Goal: Task Accomplishment & Management: Manage account settings

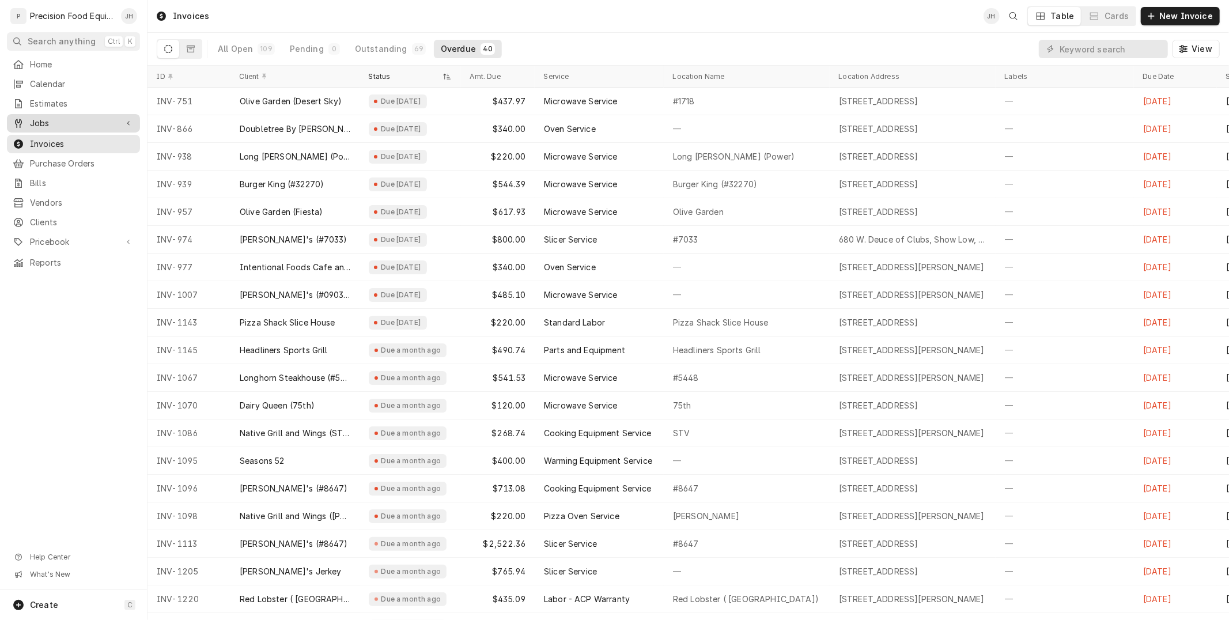
click at [101, 119] on span "Jobs" at bounding box center [73, 124] width 87 height 12
click at [55, 139] on span "Jobs" at bounding box center [82, 143] width 104 height 12
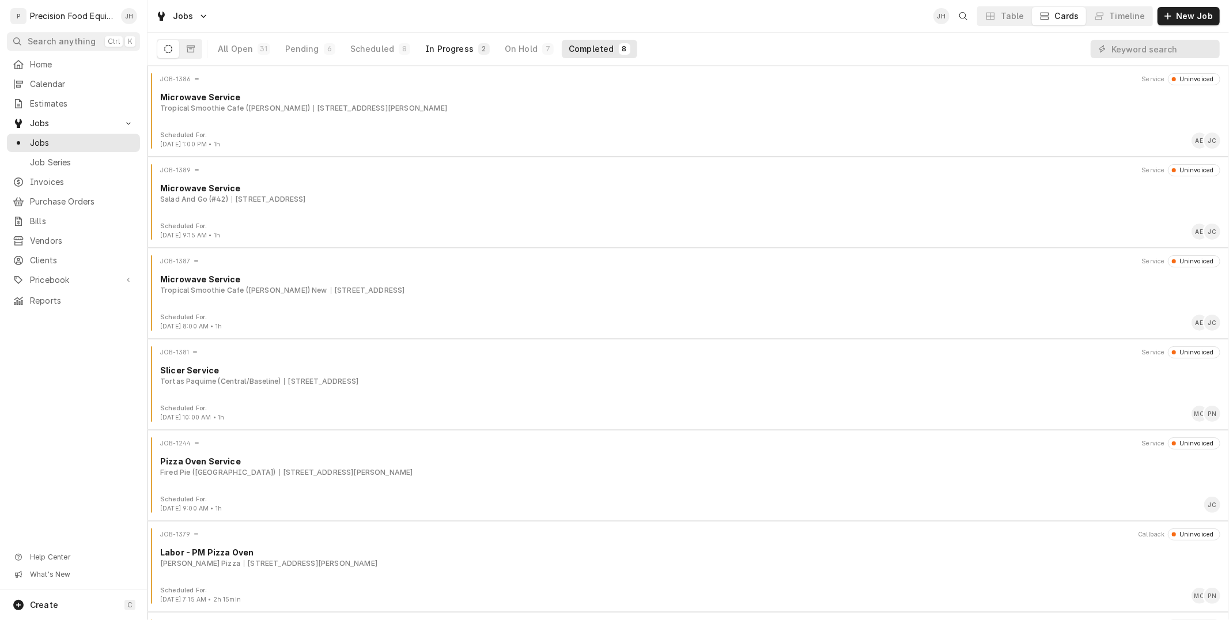
click at [458, 49] on div "In Progress" at bounding box center [449, 49] width 48 height 12
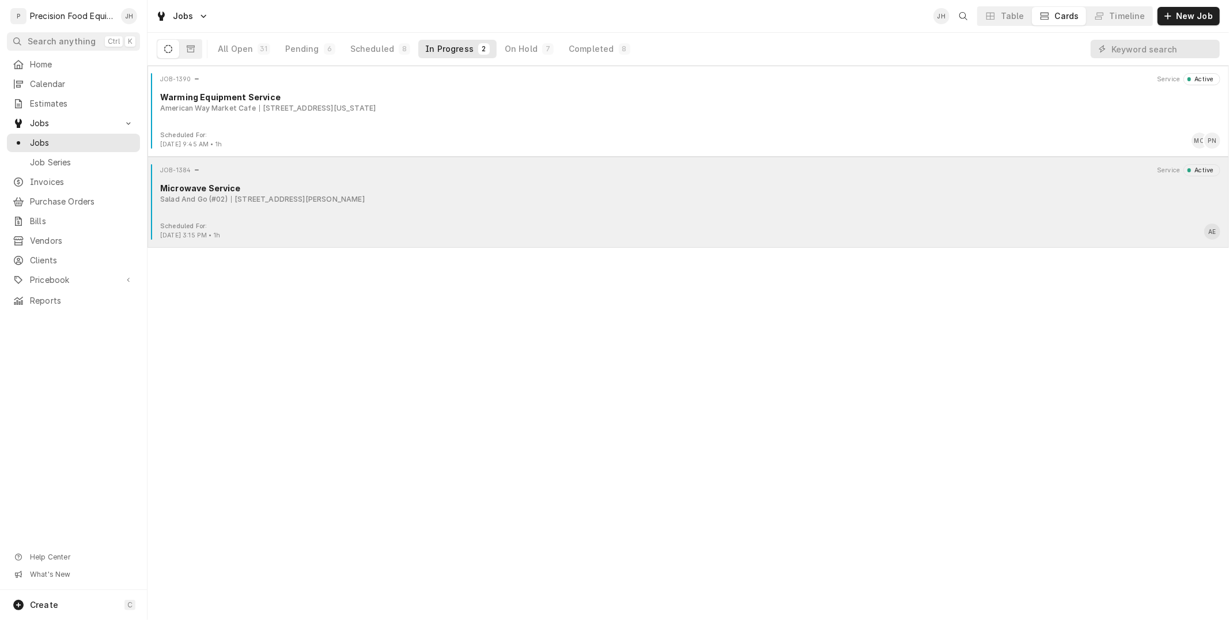
click at [412, 213] on div "JOB-1384 Service Active Microwave Service Salad And Go (#02) 910 S. Cooper Rd, …" at bounding box center [688, 193] width 1072 height 58
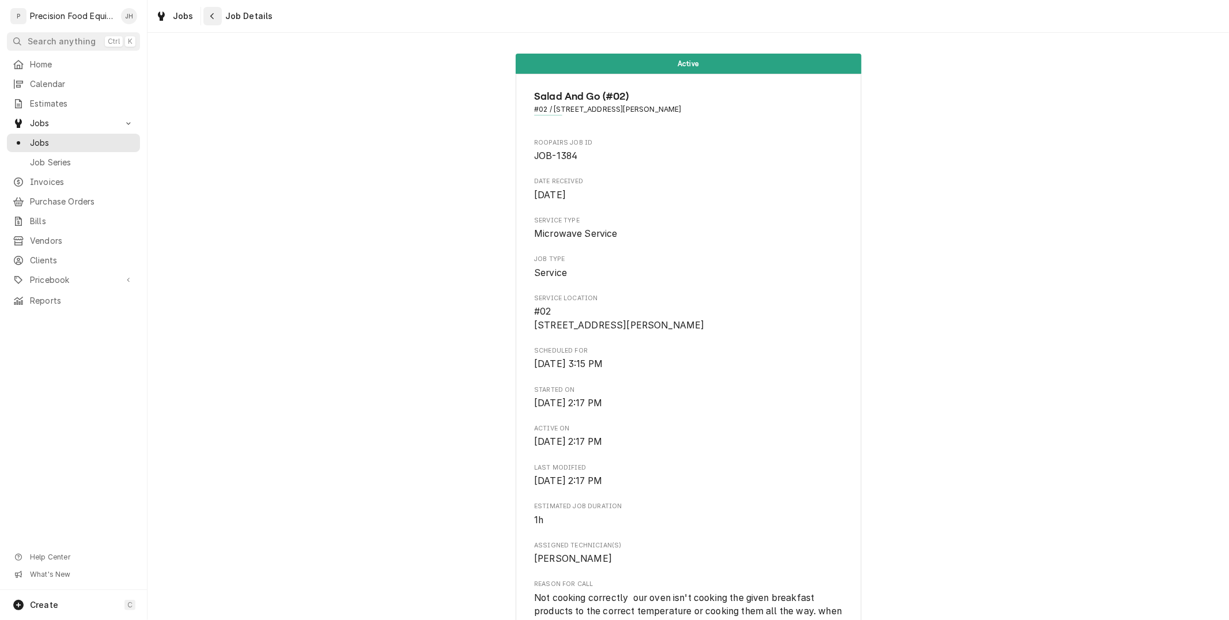
click at [216, 18] on div "Navigate back" at bounding box center [213, 16] width 12 height 12
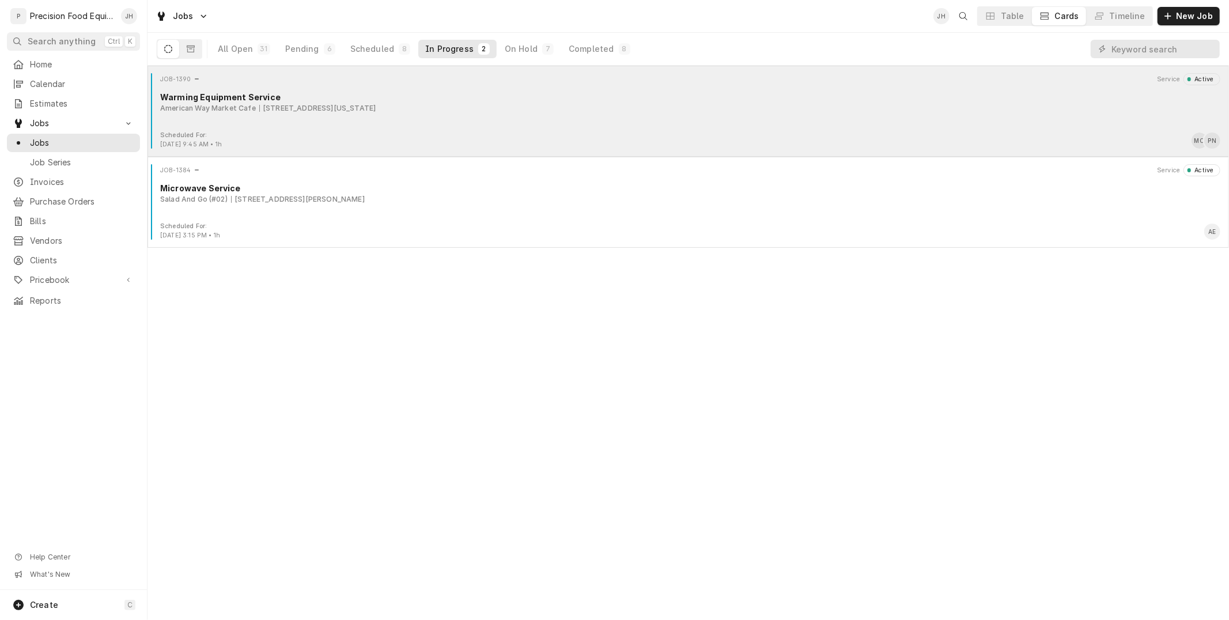
click at [463, 118] on div "JOB-1390 Service Active Warming Equipment Service American Way Market Cafe [STR…" at bounding box center [688, 102] width 1072 height 58
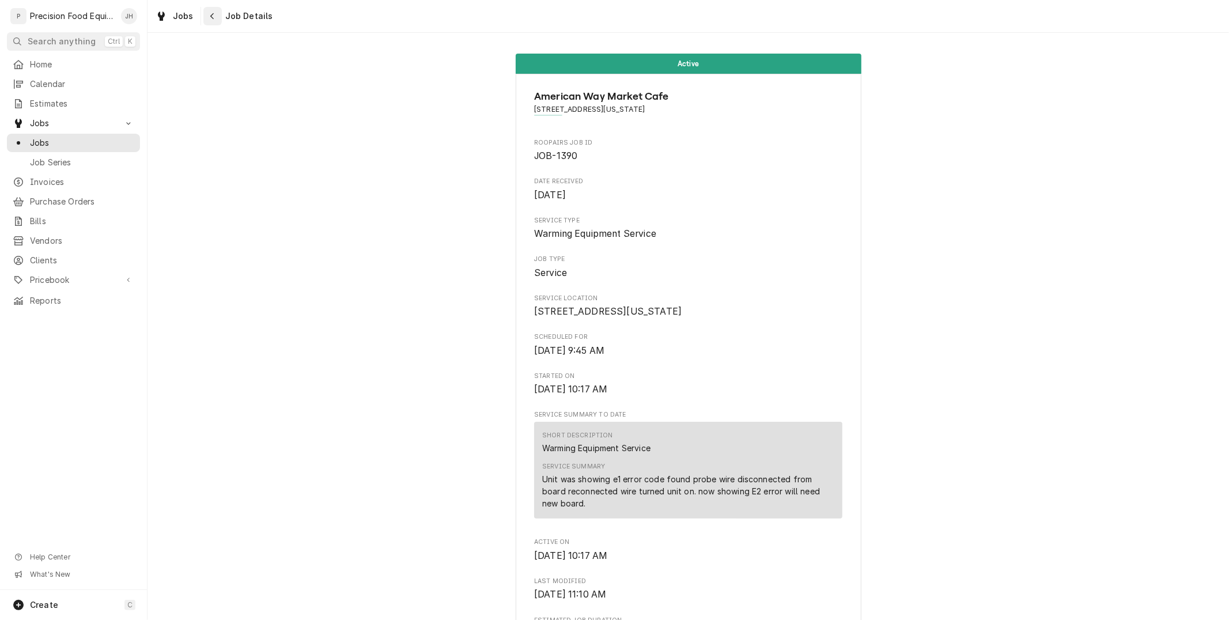
click at [212, 14] on icon "Navigate back" at bounding box center [212, 16] width 5 height 8
